Goal: Task Accomplishment & Management: Use online tool/utility

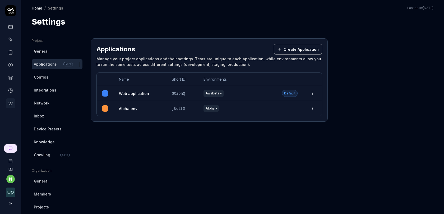
click at [45, 141] on span "Knowledge" at bounding box center [44, 142] width 21 height 6
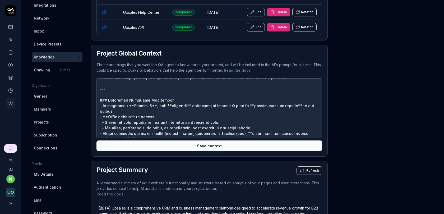
scroll to position [272, 0]
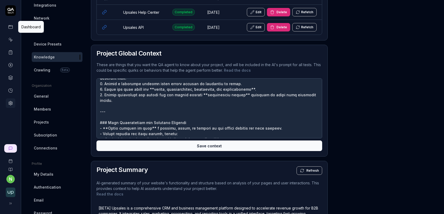
click at [10, 30] on link at bounding box center [11, 27] width 10 height 10
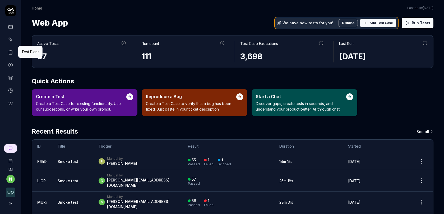
click at [12, 52] on icon at bounding box center [10, 52] width 5 height 5
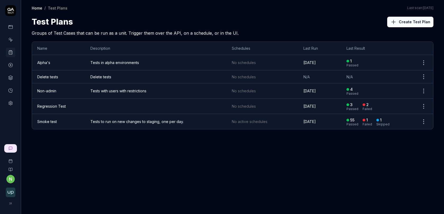
click at [57, 122] on td "Smoke test" at bounding box center [58, 121] width 53 height 15
click at [50, 121] on link "Smoke test" at bounding box center [47, 121] width 20 height 4
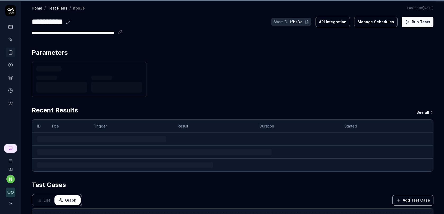
scroll to position [2, 0]
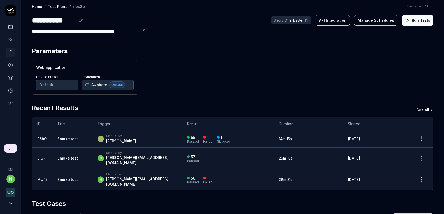
click at [423, 20] on button "Run Tests" at bounding box center [418, 20] width 32 height 11
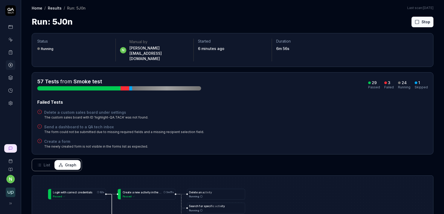
click at [90, 109] on h4 "Delete a custom sales board under settings" at bounding box center [96, 112] width 104 height 6
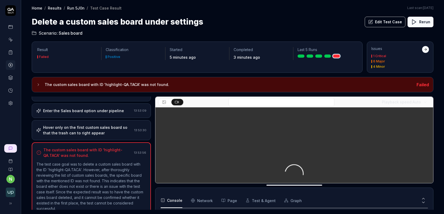
scroll to position [180, 0]
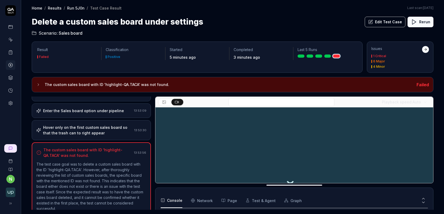
click at [104, 130] on div "Hover only on the first custom sales board so that the trash can to right appear" at bounding box center [87, 129] width 89 height 11
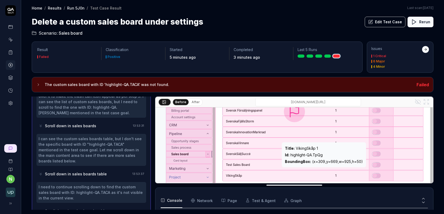
scroll to position [83, 0]
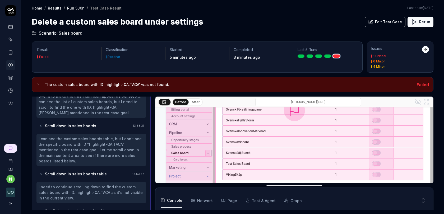
click at [196, 101] on button "After" at bounding box center [195, 102] width 12 height 6
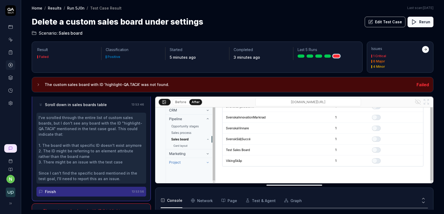
scroll to position [195, 0]
click at [383, 21] on button "Edit Test Case" at bounding box center [385, 22] width 41 height 11
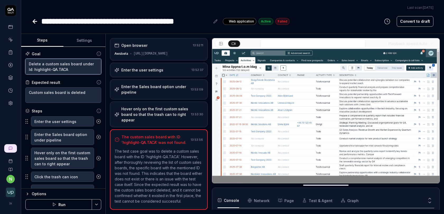
click at [65, 68] on textarea "Delete a custom sales board under Id: highlight-QA.TACA" at bounding box center [63, 67] width 76 height 16
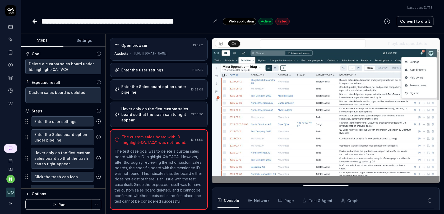
click at [154, 74] on div "Enter the user settings 13:52:37" at bounding box center [159, 70] width 98 height 15
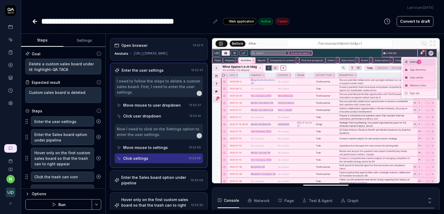
click at [153, 94] on div "I need to follow the steps to delete a custom sales board. First, I need to ent…" at bounding box center [159, 86] width 84 height 17
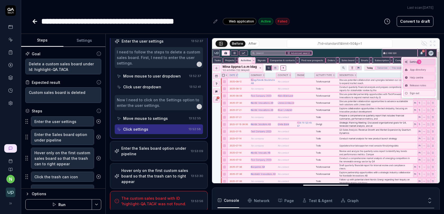
click at [150, 153] on div "Enter the Sales board option under pipeline" at bounding box center [154, 150] width 67 height 11
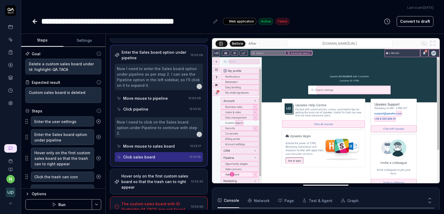
click at [157, 177] on div "Hover only on the first custom sales board so that the trash can to right appear" at bounding box center [155, 181] width 68 height 17
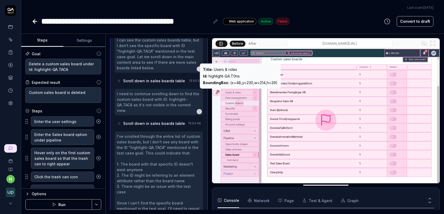
scroll to position [154, 0]
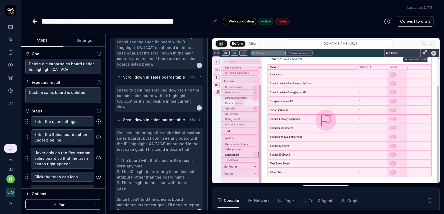
click at [251, 43] on button "After" at bounding box center [252, 44] width 12 height 6
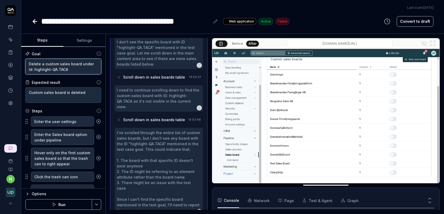
drag, startPoint x: 79, startPoint y: 62, endPoint x: 104, endPoint y: 73, distance: 27.2
click at [105, 73] on div "Goal Delete a custom sales board under Id: highlight-QA.TACA Expected result Cu…" at bounding box center [63, 118] width 84 height 142
type textarea "*"
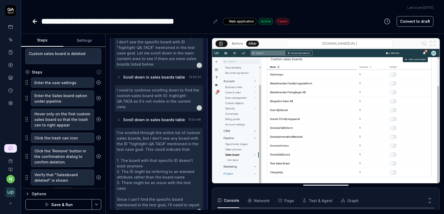
scroll to position [45, 0]
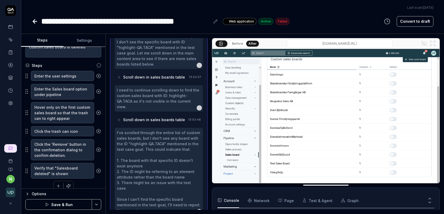
type textarea "Delete a custom sales board"
click at [68, 207] on button "Save & Run" at bounding box center [58, 204] width 67 height 11
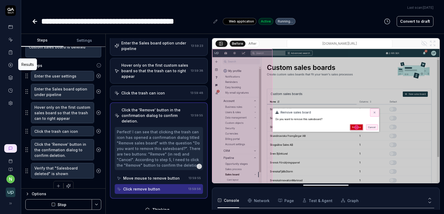
scroll to position [42, 0]
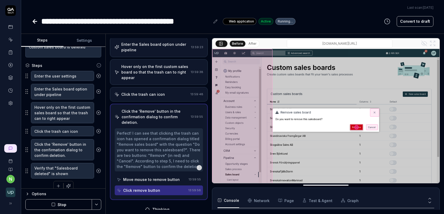
click at [147, 92] on div "Click the trash can icon" at bounding box center [143, 94] width 44 height 6
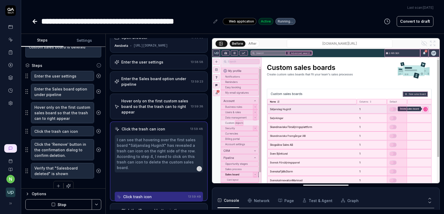
scroll to position [0, 0]
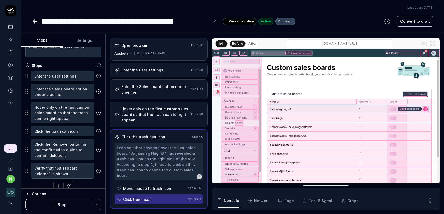
click at [11, 62] on link at bounding box center [11, 65] width 10 height 10
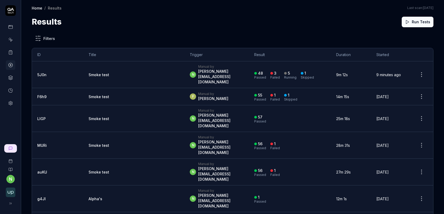
click at [108, 73] on td "Smoke test" at bounding box center [133, 74] width 101 height 27
click at [88, 72] on link "Smoke test" at bounding box center [98, 74] width 21 height 4
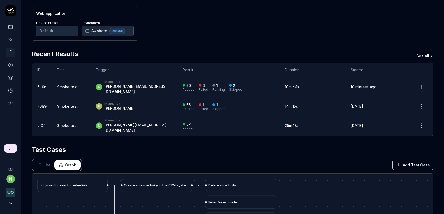
scroll to position [61, 0]
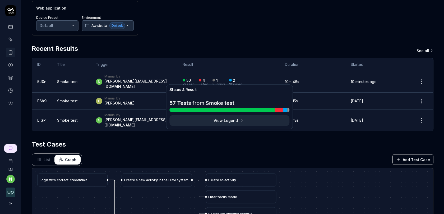
click at [208, 120] on button "View Legend" at bounding box center [229, 120] width 120 height 11
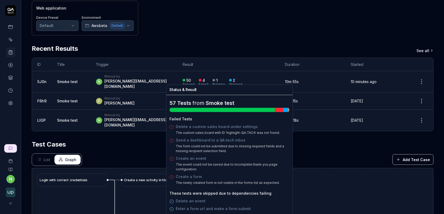
click at [197, 138] on link "Send a dashboard to a QA tech inbox" at bounding box center [211, 140] width 70 height 4
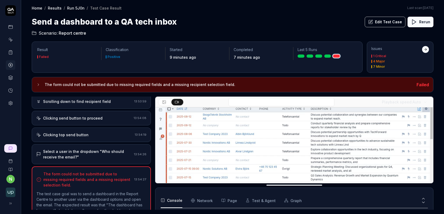
scroll to position [136, 0]
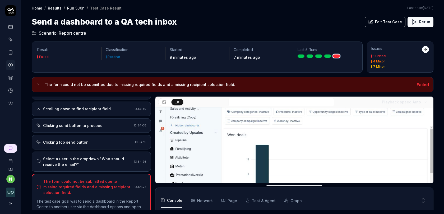
click at [381, 24] on button "Edit Test Case" at bounding box center [385, 22] width 41 height 11
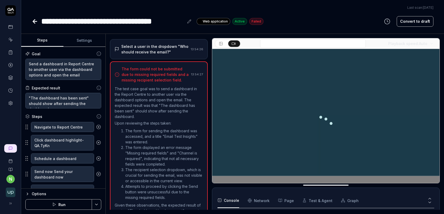
scroll to position [213, 0]
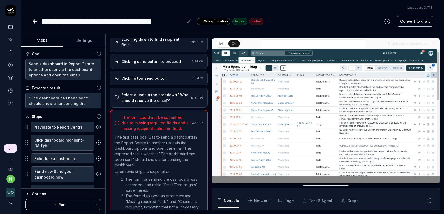
click at [148, 75] on div "Clicking top send button" at bounding box center [143, 78] width 45 height 6
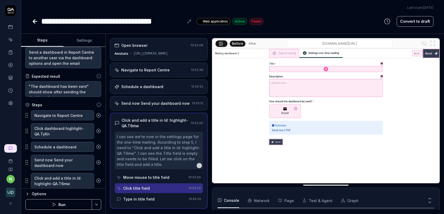
scroll to position [13, 0]
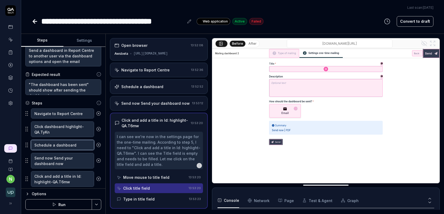
click at [69, 146] on textarea "Schedule a dashboard" at bounding box center [62, 145] width 63 height 10
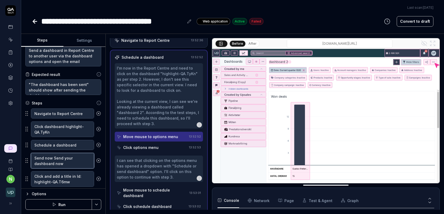
click at [68, 157] on textarea "Send now Send your dashboard now" at bounding box center [62, 161] width 63 height 16
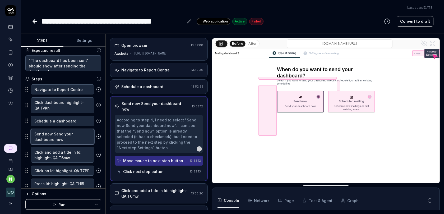
scroll to position [38, 0]
click at [74, 154] on textarea "Click and add a title in Id: highlight-QA.T6mw" at bounding box center [62, 154] width 63 height 16
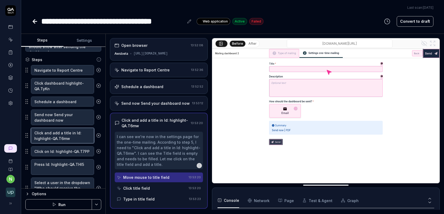
scroll to position [62, 0]
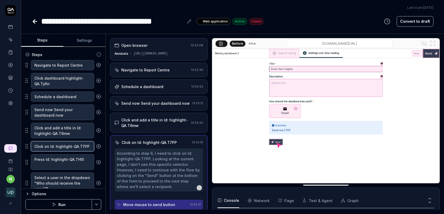
click at [74, 148] on textarea "Click on Id: highlight-QA.T7PP" at bounding box center [62, 146] width 63 height 10
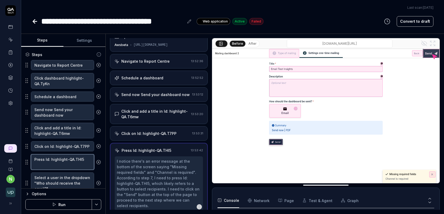
click at [68, 162] on textarea "Press Id: highlight-QA.THl5" at bounding box center [62, 162] width 63 height 16
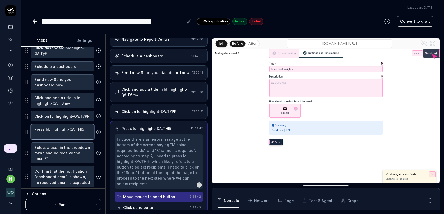
scroll to position [91, 0]
click at [66, 100] on textarea "Click and add a title in Id: highlight-QA.T6mw" at bounding box center [62, 101] width 63 height 16
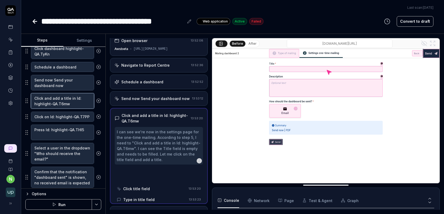
scroll to position [0, 0]
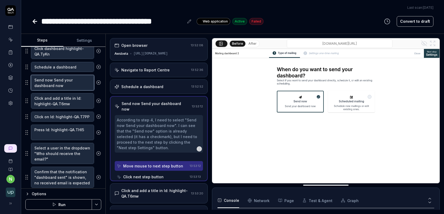
click at [67, 83] on textarea "Send now Send your dashboard now" at bounding box center [62, 83] width 63 height 16
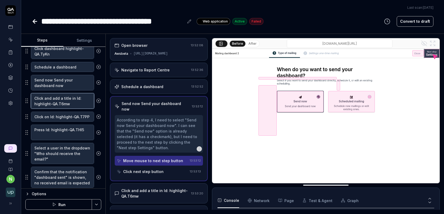
click at [63, 95] on textarea "Click and add a title in Id: highlight-QA.T6mw" at bounding box center [62, 101] width 63 height 16
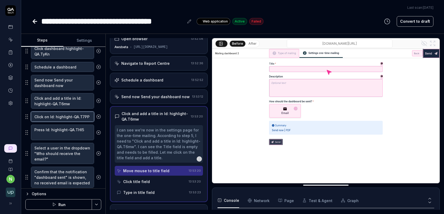
click at [69, 114] on textarea "Click on Id: highlight-QA.T7PP" at bounding box center [62, 116] width 63 height 10
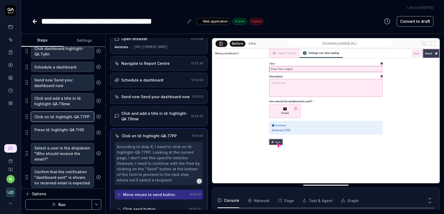
scroll to position [9, 0]
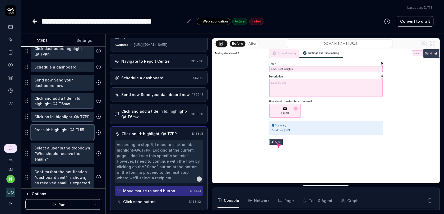
click at [66, 127] on textarea "Press Id: highlight-QA.THl5" at bounding box center [62, 132] width 63 height 16
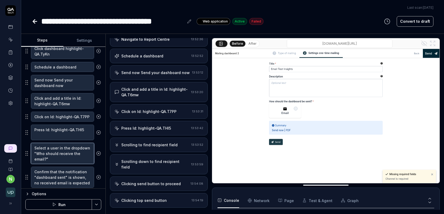
click at [64, 151] on textarea "Select a user in the dropdown "Who should receive the email?"" at bounding box center [62, 153] width 63 height 21
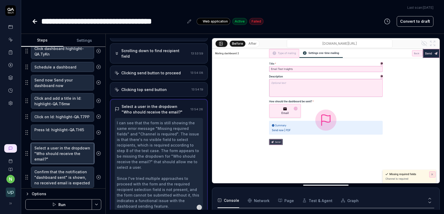
scroll to position [146, 0]
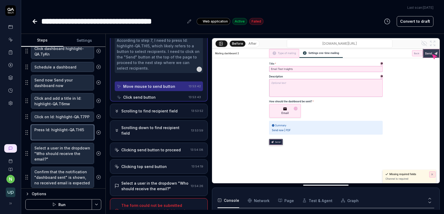
click at [65, 132] on textarea "Press Id: highlight-QA.THl5" at bounding box center [62, 132] width 63 height 16
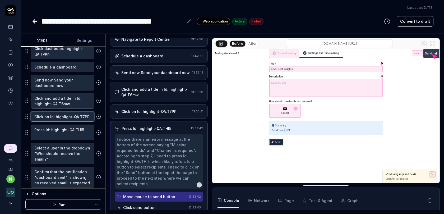
click at [66, 116] on textarea "Click on Id: highlight-QA.T7PP" at bounding box center [62, 116] width 63 height 10
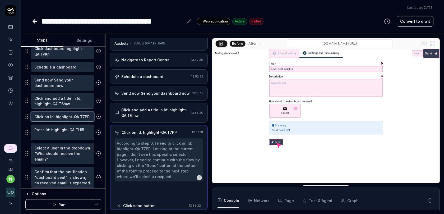
scroll to position [9, 0]
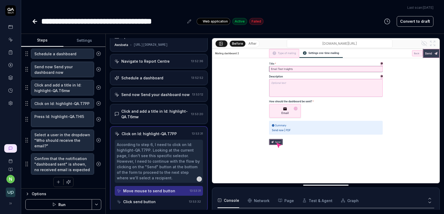
click at [57, 179] on icon "button" at bounding box center [58, 181] width 5 height 5
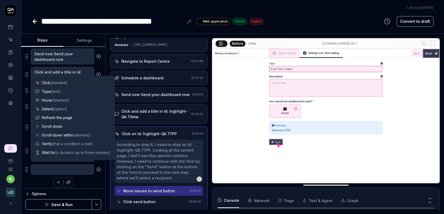
type textarea "*"
type textarea "F"
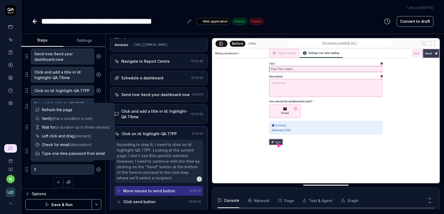
type textarea "*"
type textarea "Fi"
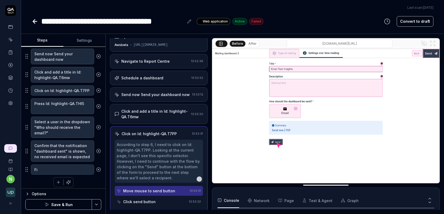
type textarea "*"
type textarea "Fil"
type textarea "*"
type textarea "Fill"
type textarea "*"
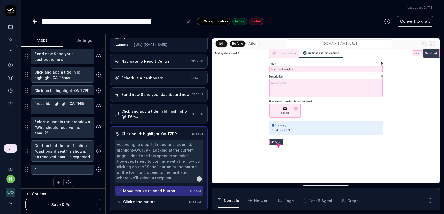
type textarea "Fill"
type textarea "*"
type textarea "Fill i"
type textarea "*"
type textarea "Fill in"
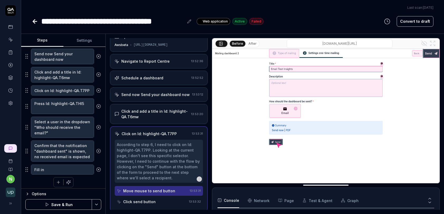
type textarea "*"
type textarea "Fill in"
type textarea "*"
type textarea "Fill in t"
type textarea "*"
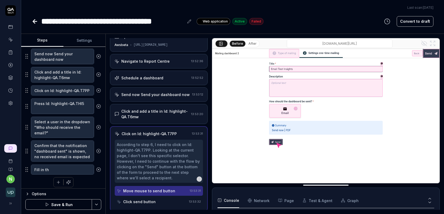
type textarea "Fill in the"
type textarea "*"
type textarea "Fill in the"
type textarea "*"
type textarea "Fill in the ma"
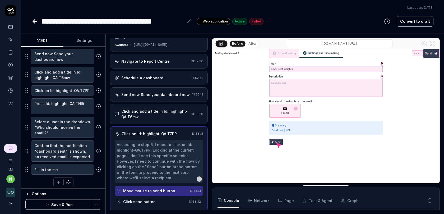
type textarea "*"
type textarea "Fill in the man"
type textarea "*"
type textarea "Fill in the mand"
type textarea "*"
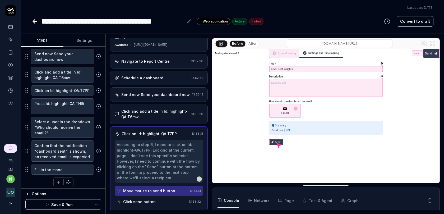
type textarea "Fill in the manda"
type textarea "*"
type textarea "Fill in the mandat"
type textarea "*"
type textarea "Fill in the [PERSON_NAME]"
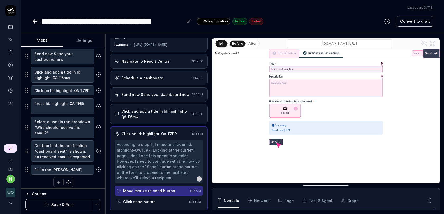
type textarea "*"
type textarea "Fill in the mandator"
type textarea "*"
type textarea "Fill in the mandatory"
type textarea "*"
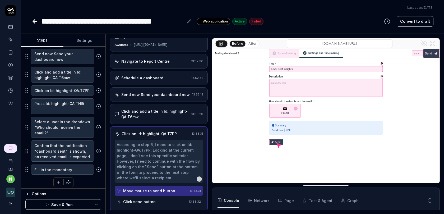
type textarea "Fill in the mandatory"
type textarea "*"
type textarea "Fill in the mandatory f"
type textarea "*"
type textarea "Fill in the mandatory fi"
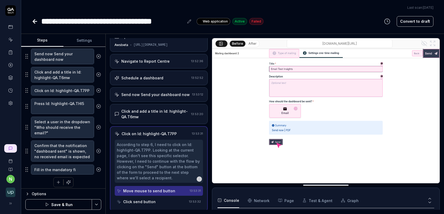
type textarea "*"
type textarea "Fill in the mandatory fie"
type textarea "*"
type textarea "Fill in the mandatory fiel"
type textarea "*"
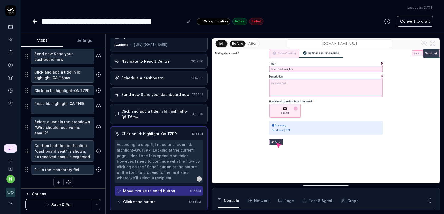
type textarea "Fill in the mandatory field"
type textarea "*"
type textarea "Fill in the mandatory fields"
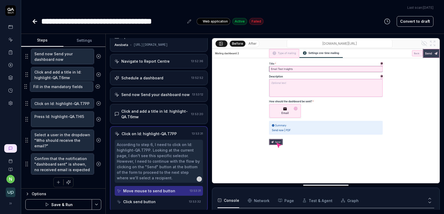
drag, startPoint x: 26, startPoint y: 167, endPoint x: 25, endPoint y: 86, distance: 80.6
click at [25, 86] on fieldset "Navigate to Report Centre Click dashboard highlight-QA.TyKn Schedule a dashboar…" at bounding box center [63, 89] width 76 height 171
click at [37, 89] on textarea "Fill in the mandatory fields" at bounding box center [62, 90] width 63 height 10
click at [35, 88] on textarea "Fill in the mandatory fields" at bounding box center [62, 90] width 63 height 10
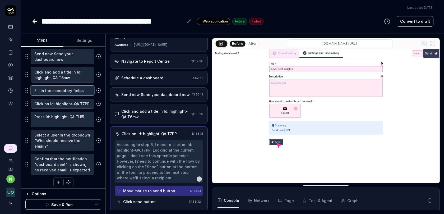
drag, startPoint x: 45, startPoint y: 88, endPoint x: 17, endPoint y: 88, distance: 28.3
click at [17, 88] on div "**********" at bounding box center [222, 107] width 444 height 214
type textarea "*"
type textarea "Clhe mandatory fields"
type textarea "*"
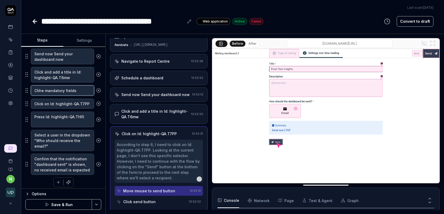
type textarea "Cliche mandatory fields"
type textarea "*"
type textarea "Clickhe mandatory fields"
type textarea "*"
type textarea "Click he mandatory fields"
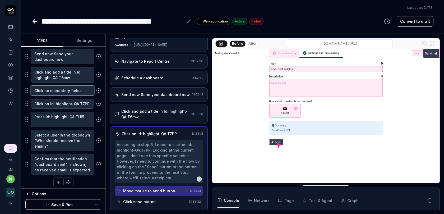
type textarea "*"
type textarea "Click the mandatory fields"
click at [84, 87] on textarea "Click the mandatory fields" at bounding box center [62, 90] width 63 height 10
type textarea "*"
type textarea "Click the mandatory fields"
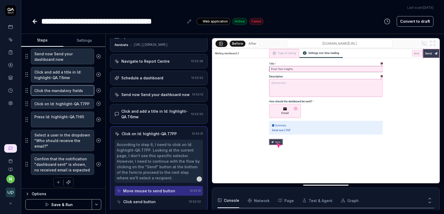
type textarea "*"
type textarea "Click the mandatory fields a"
type textarea "*"
type textarea "Click the mandatory fields and"
type textarea "*"
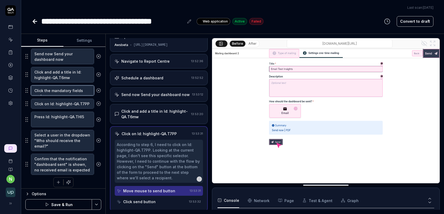
type textarea "Click the mandatory fields and"
type textarea "*"
type textarea "Click the mandatory fields and s"
type textarea "*"
type textarea "Click the mandatory fields and se"
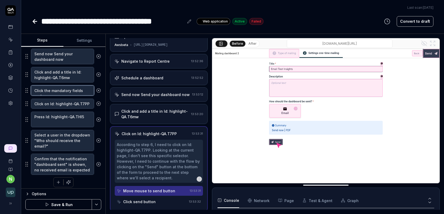
type textarea "*"
type textarea "Click the mandatory fields and sel"
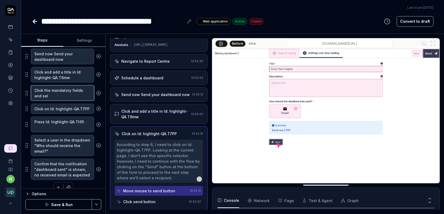
type textarea "*"
type textarea "Click the mandatory fields and sele"
type textarea "*"
type textarea "Click the mandatory fields and selec"
type textarea "*"
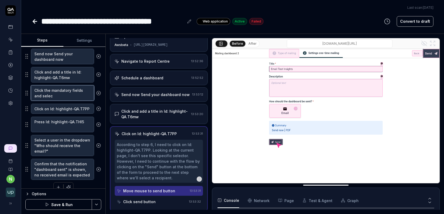
type textarea "Click the mandatory fields and select"
type textarea "*"
type textarea "Click the mandatory fields and select"
click at [62, 202] on button "Save & Run" at bounding box center [58, 204] width 67 height 11
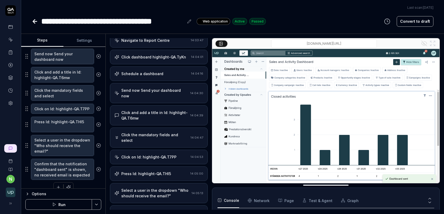
scroll to position [59, 0]
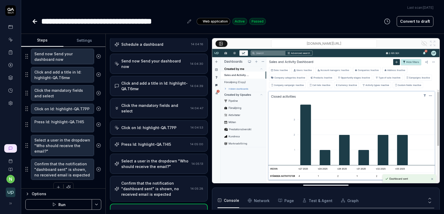
type textarea "*"
click at [10, 63] on icon at bounding box center [10, 65] width 5 height 5
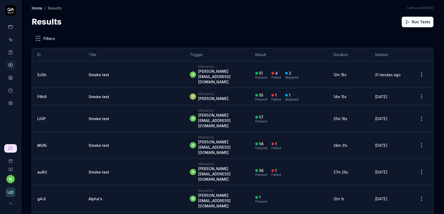
click at [92, 72] on td "Smoke test" at bounding box center [133, 74] width 101 height 27
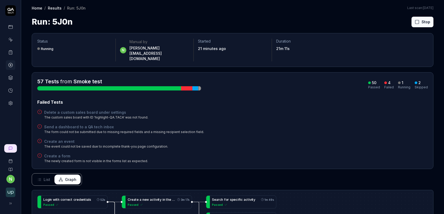
click at [67, 78] on span "from" at bounding box center [66, 81] width 12 height 6
click at [413, 23] on button "Rerun failed" at bounding box center [409, 22] width 29 height 11
